Goal: Participate in discussion: Engage in conversation with other users on a specific topic

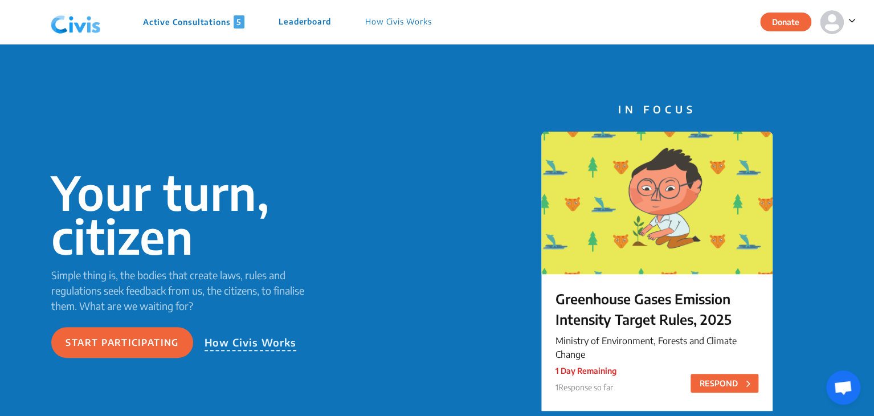
click at [186, 24] on p "Active Consultations 5" at bounding box center [193, 21] width 101 height 13
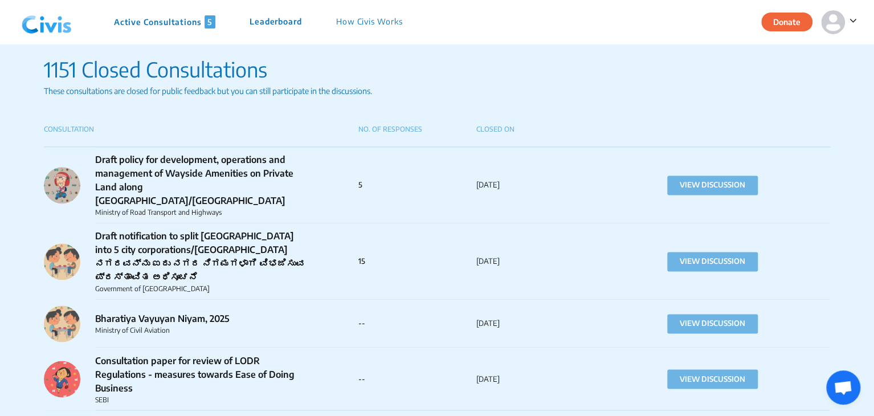
scroll to position [732, 0]
click at [687, 178] on button "VIEW DISCUSSION" at bounding box center [712, 185] width 91 height 19
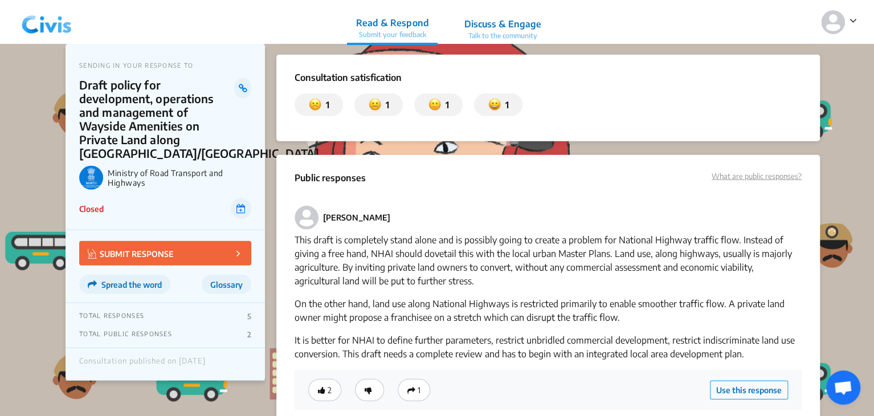
scroll to position [1802, 0]
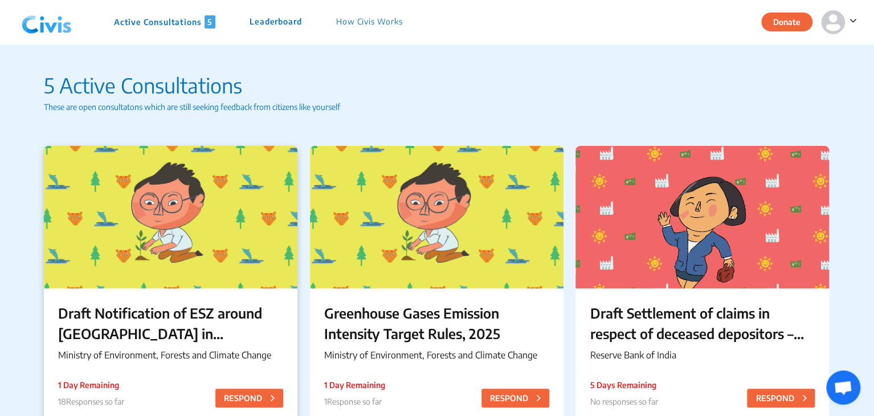
scroll to position [93, 0]
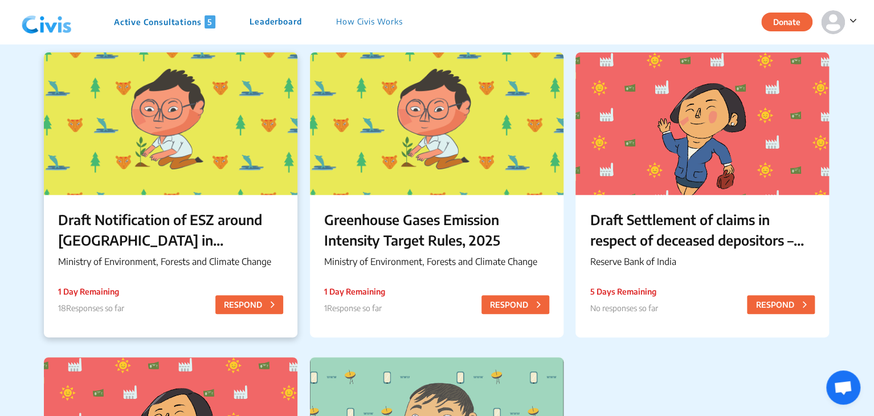
click at [120, 242] on p "Draft Notification of ESZ around [GEOGRAPHIC_DATA] in [GEOGRAPHIC_DATA]" at bounding box center [170, 229] width 225 height 41
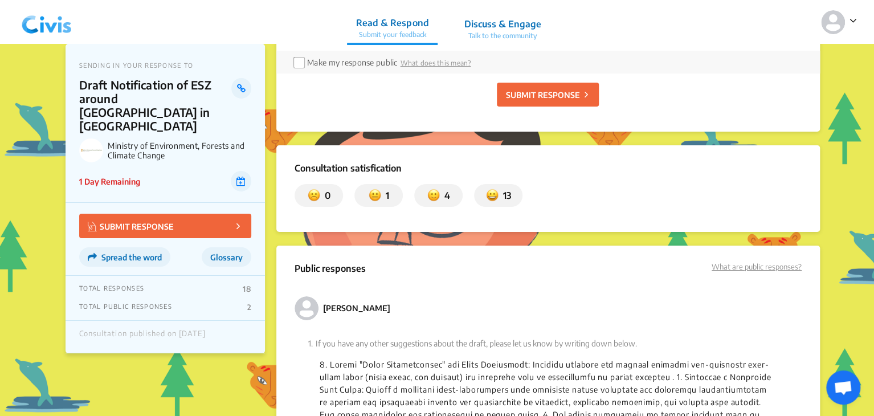
scroll to position [2160, 0]
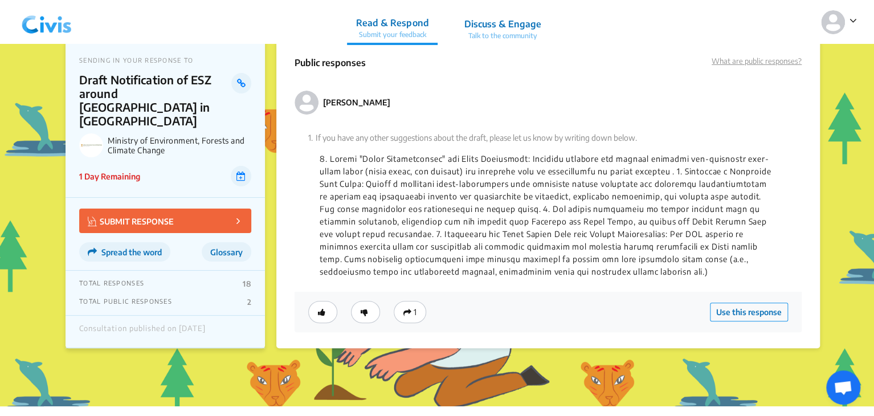
drag, startPoint x: 398, startPoint y: 313, endPoint x: 354, endPoint y: 349, distance: 57.5
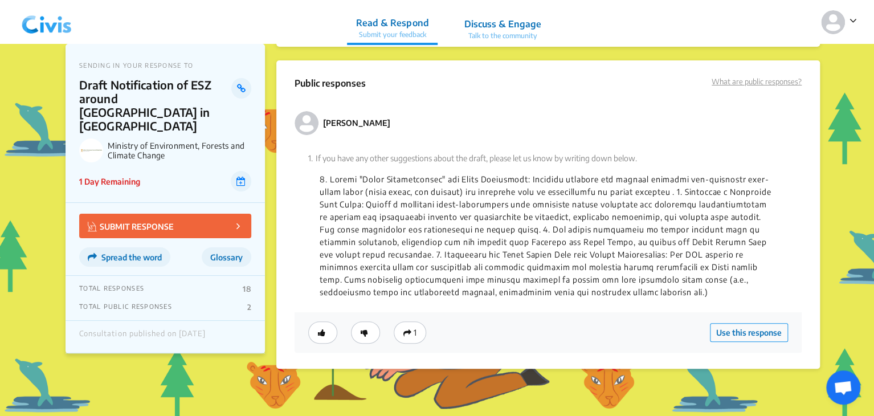
click at [484, 32] on p "Talk to the community" at bounding box center [502, 36] width 77 height 10
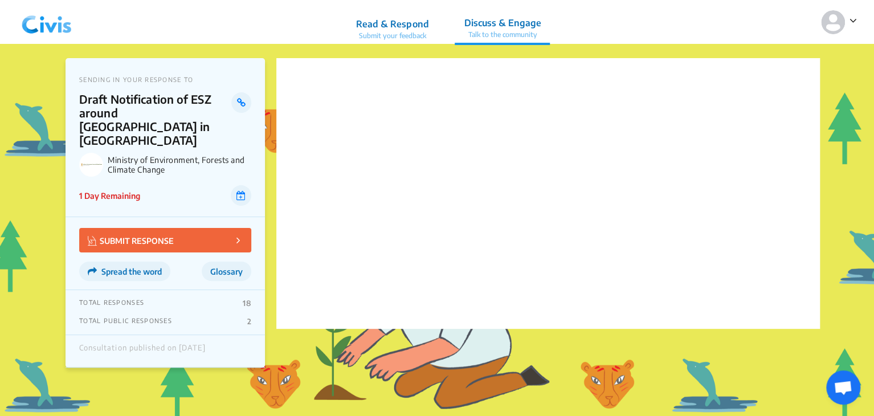
scroll to position [0, 0]
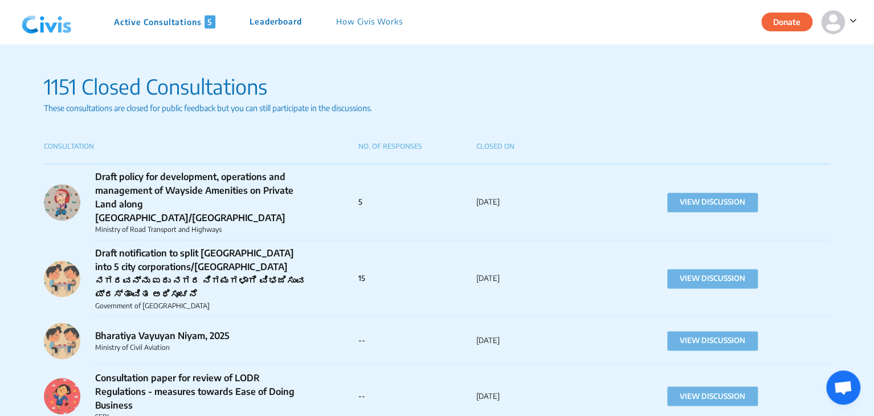
scroll to position [459, 0]
